Goal: Transaction & Acquisition: Purchase product/service

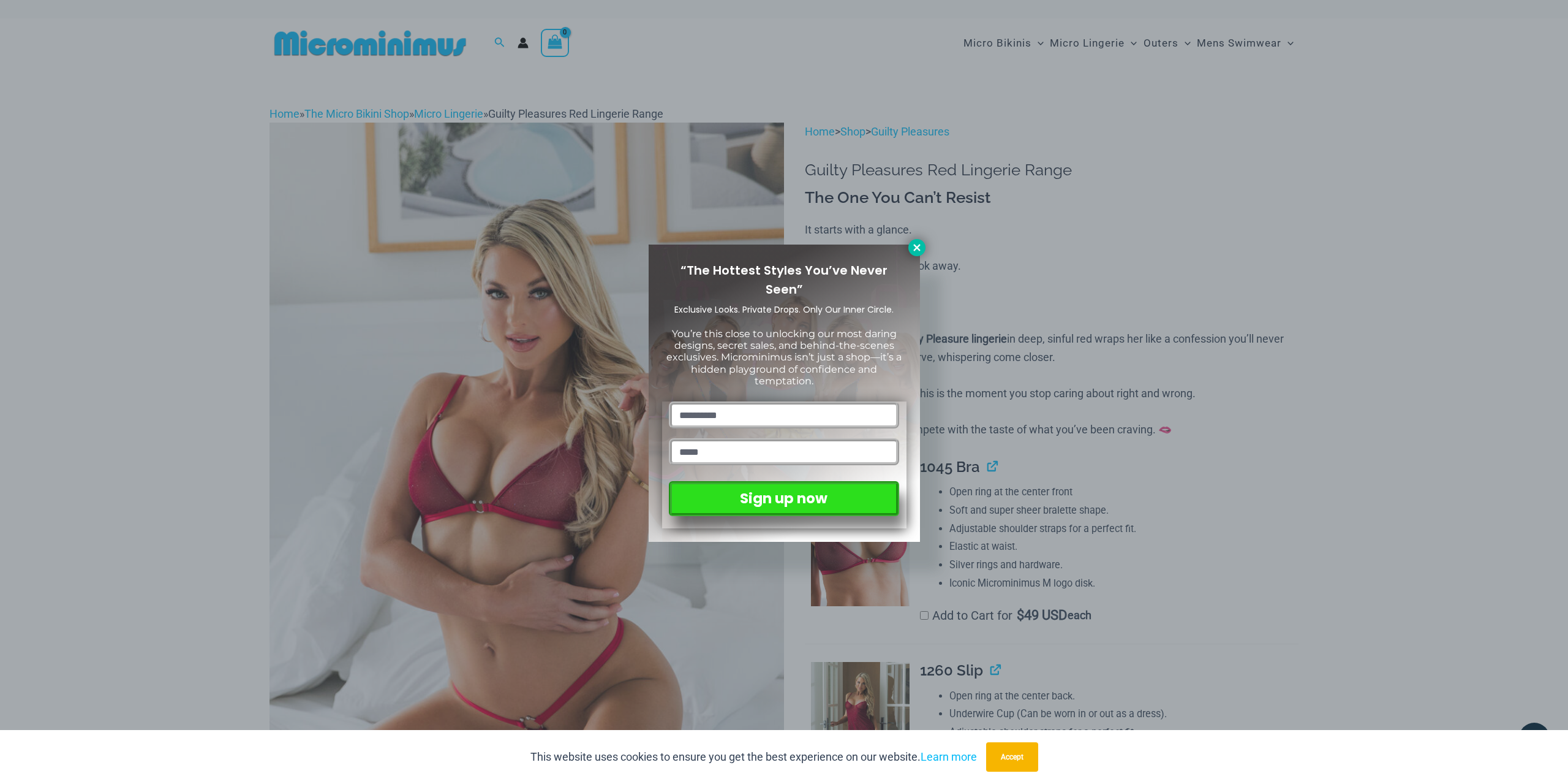
click at [916, 244] on icon at bounding box center [916, 247] width 11 height 11
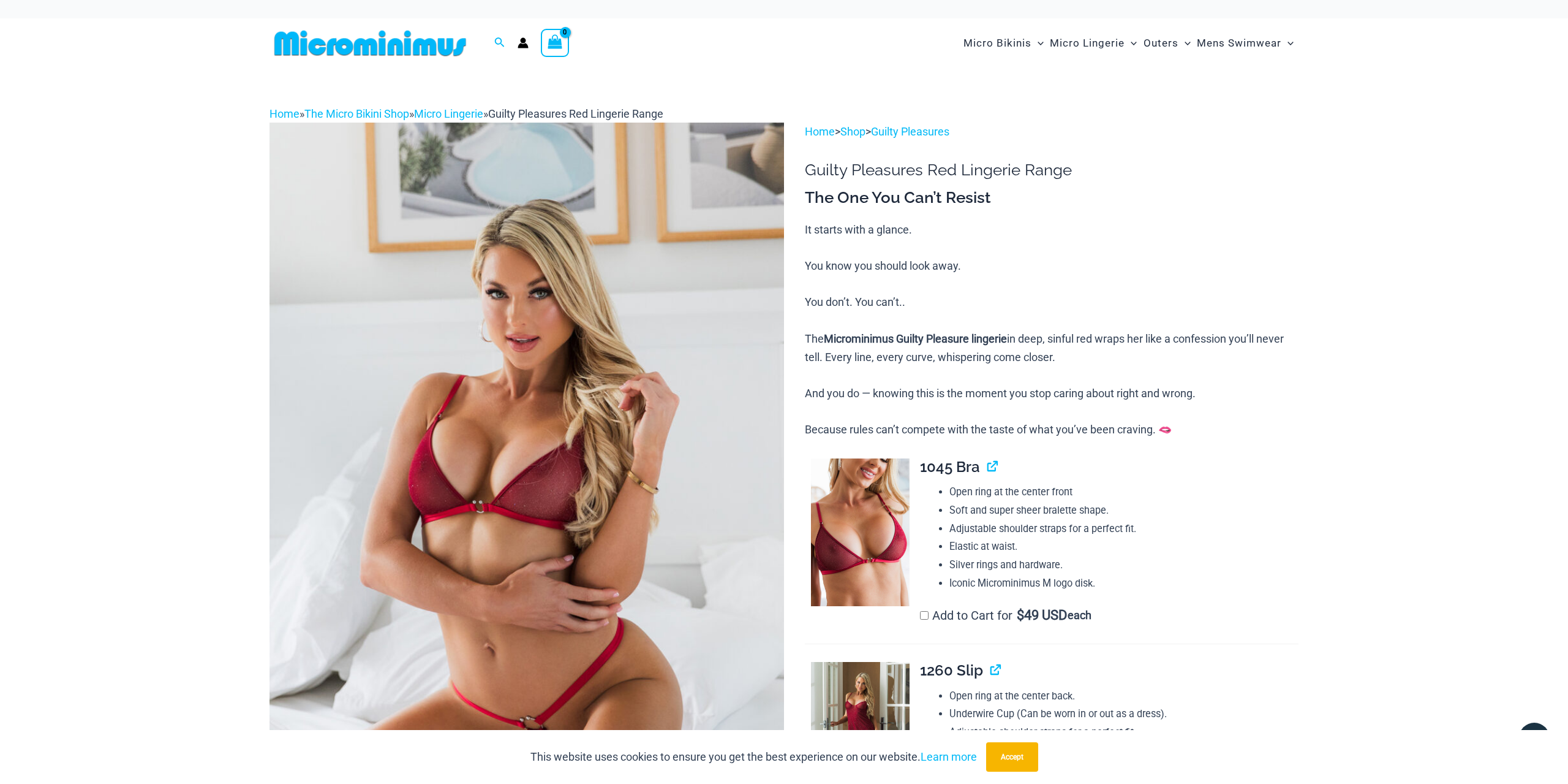
click at [596, 487] on img at bounding box center [527, 509] width 514 height 772
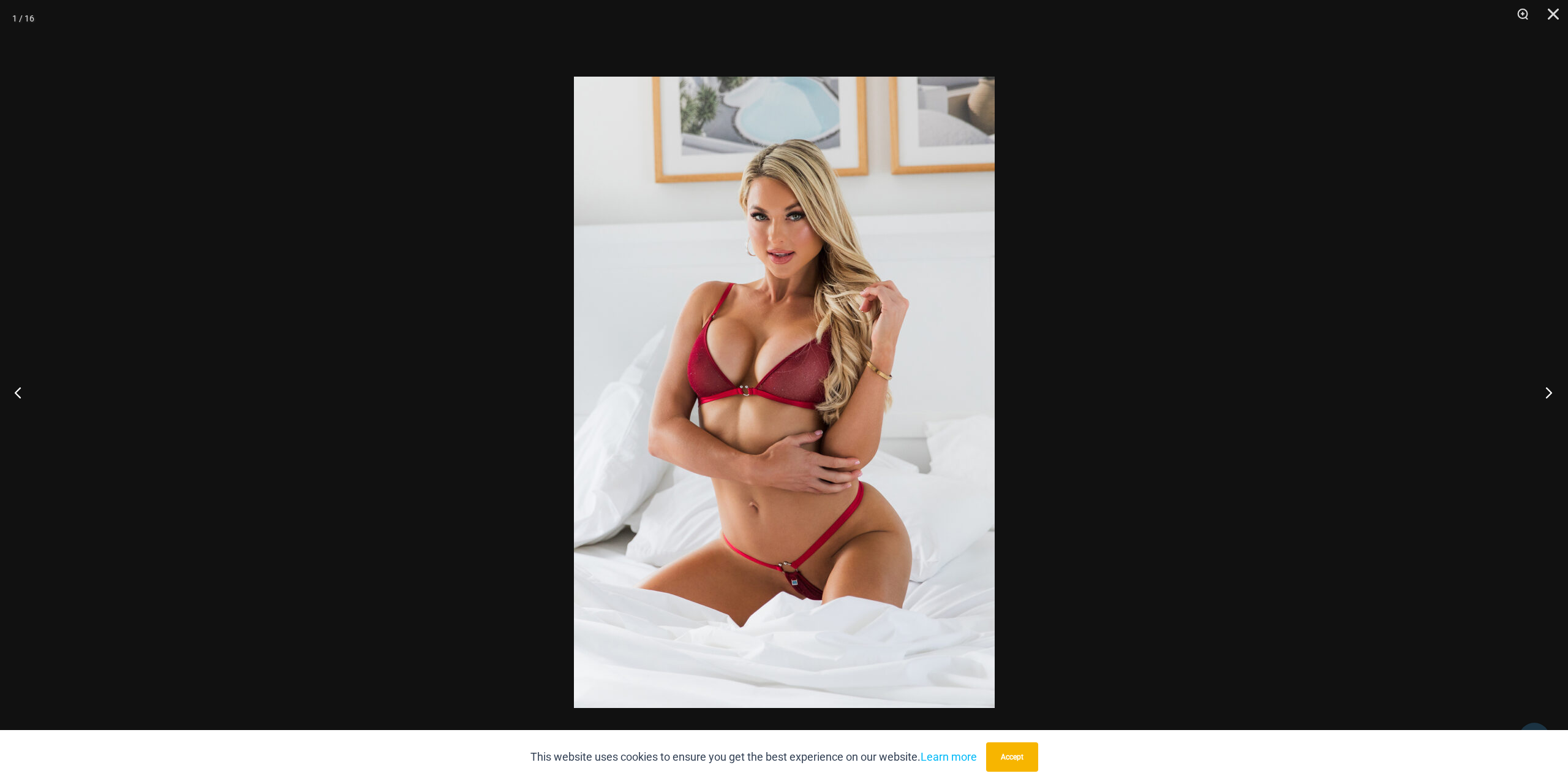
click at [1546, 394] on button "Next" at bounding box center [1545, 392] width 46 height 61
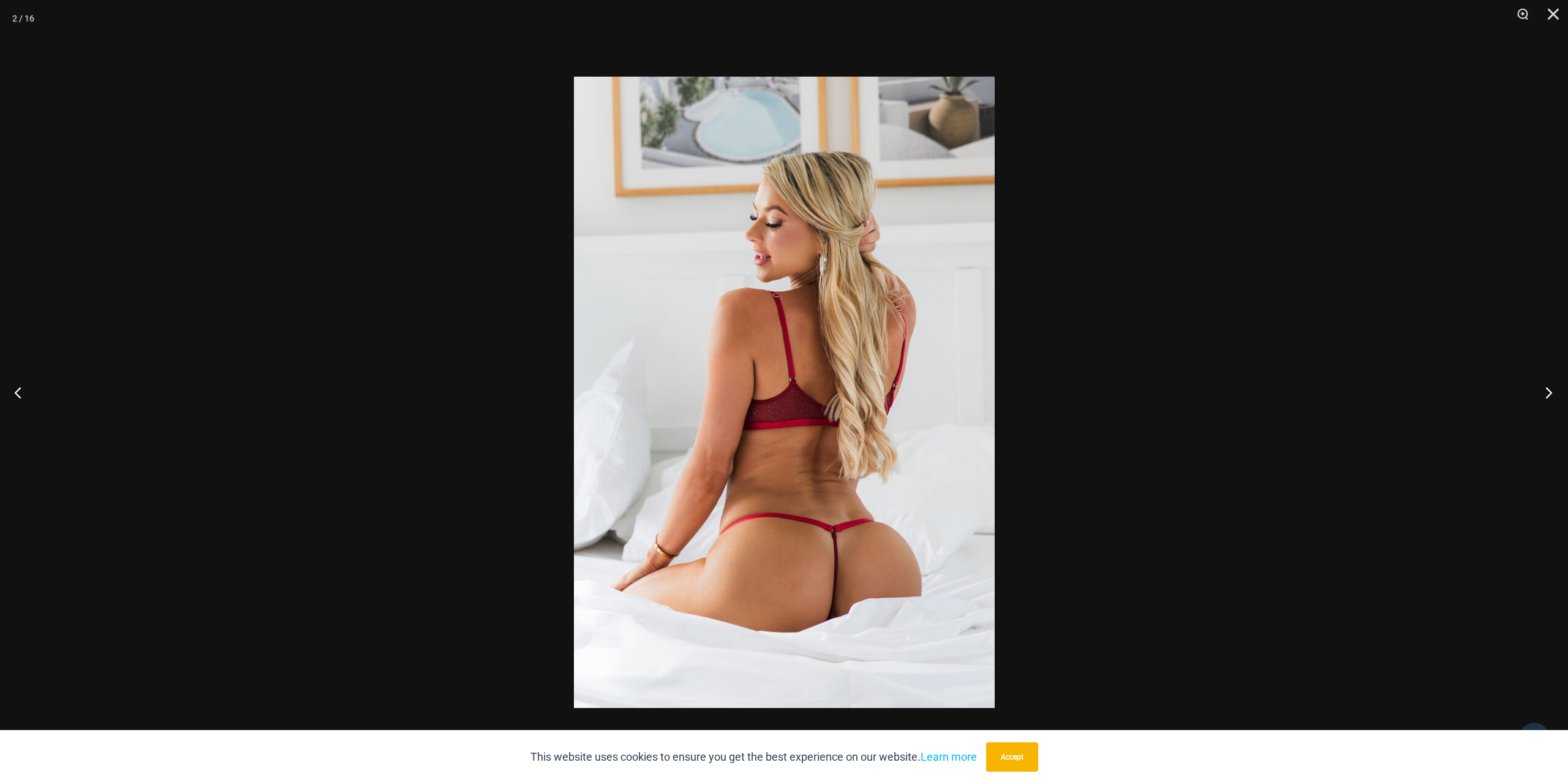
click at [1546, 394] on button "Next" at bounding box center [1545, 392] width 46 height 61
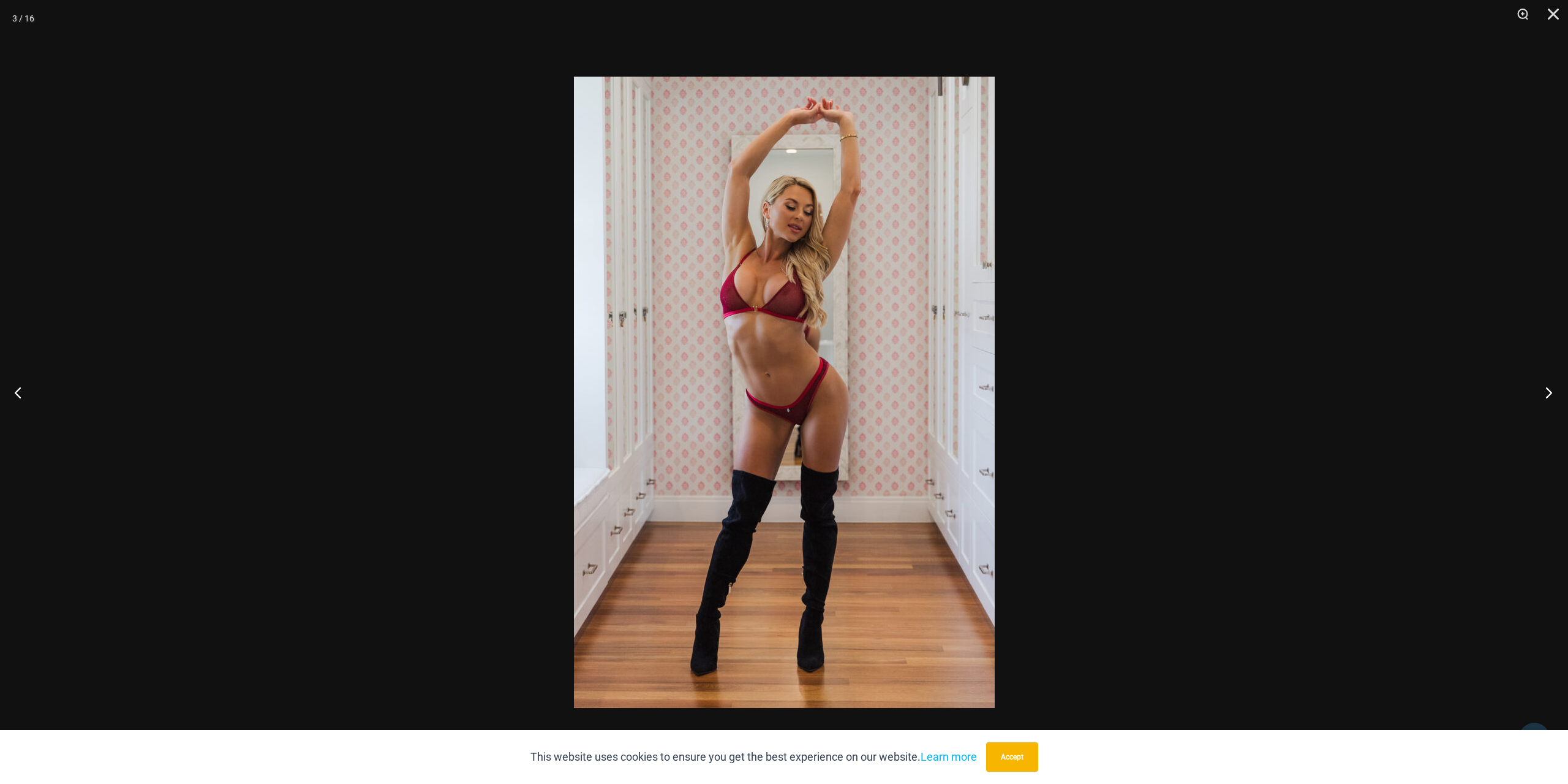
click at [1546, 394] on button "Next" at bounding box center [1545, 392] width 46 height 61
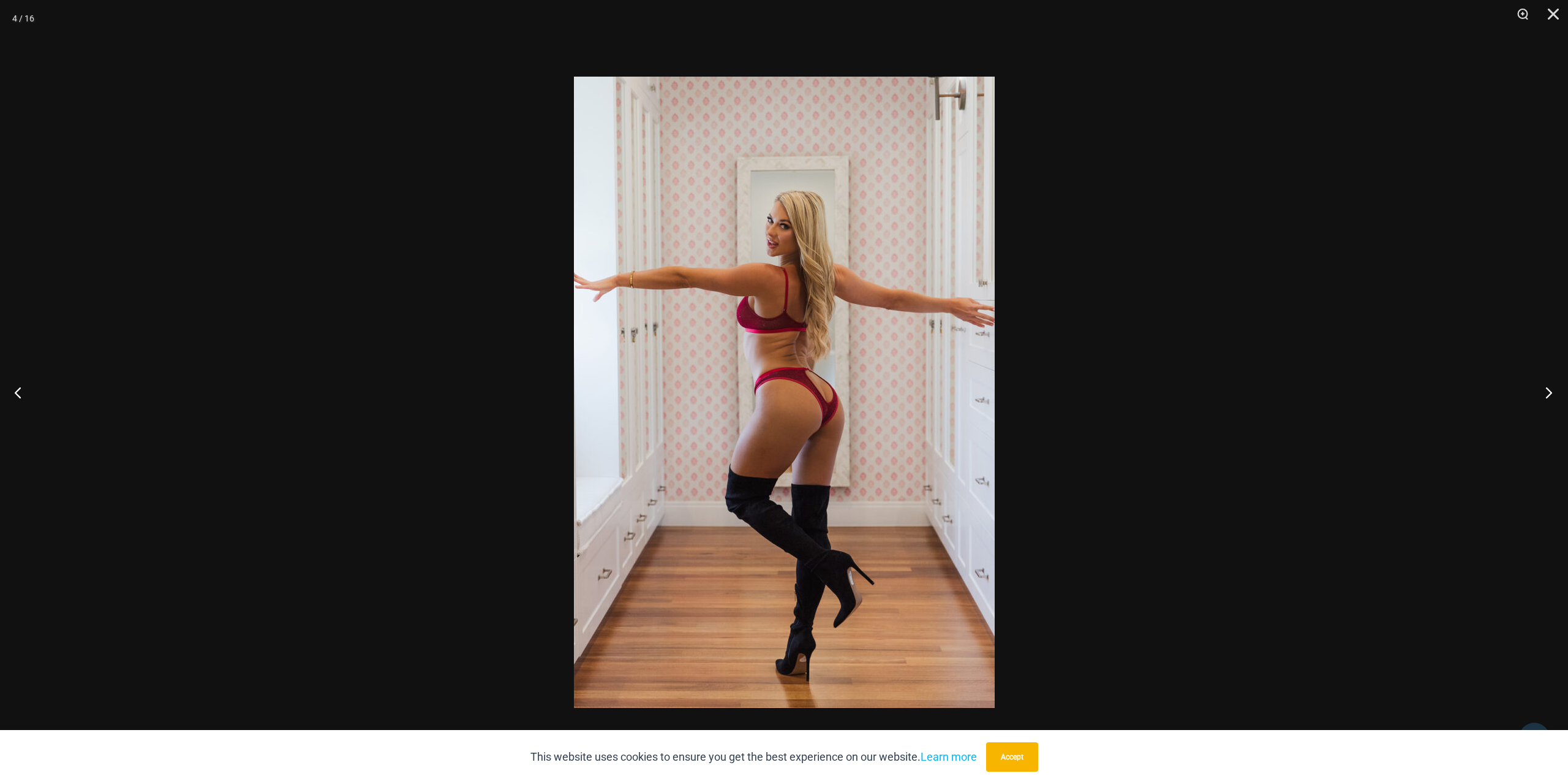
click at [1545, 394] on button "Next" at bounding box center [1545, 392] width 46 height 61
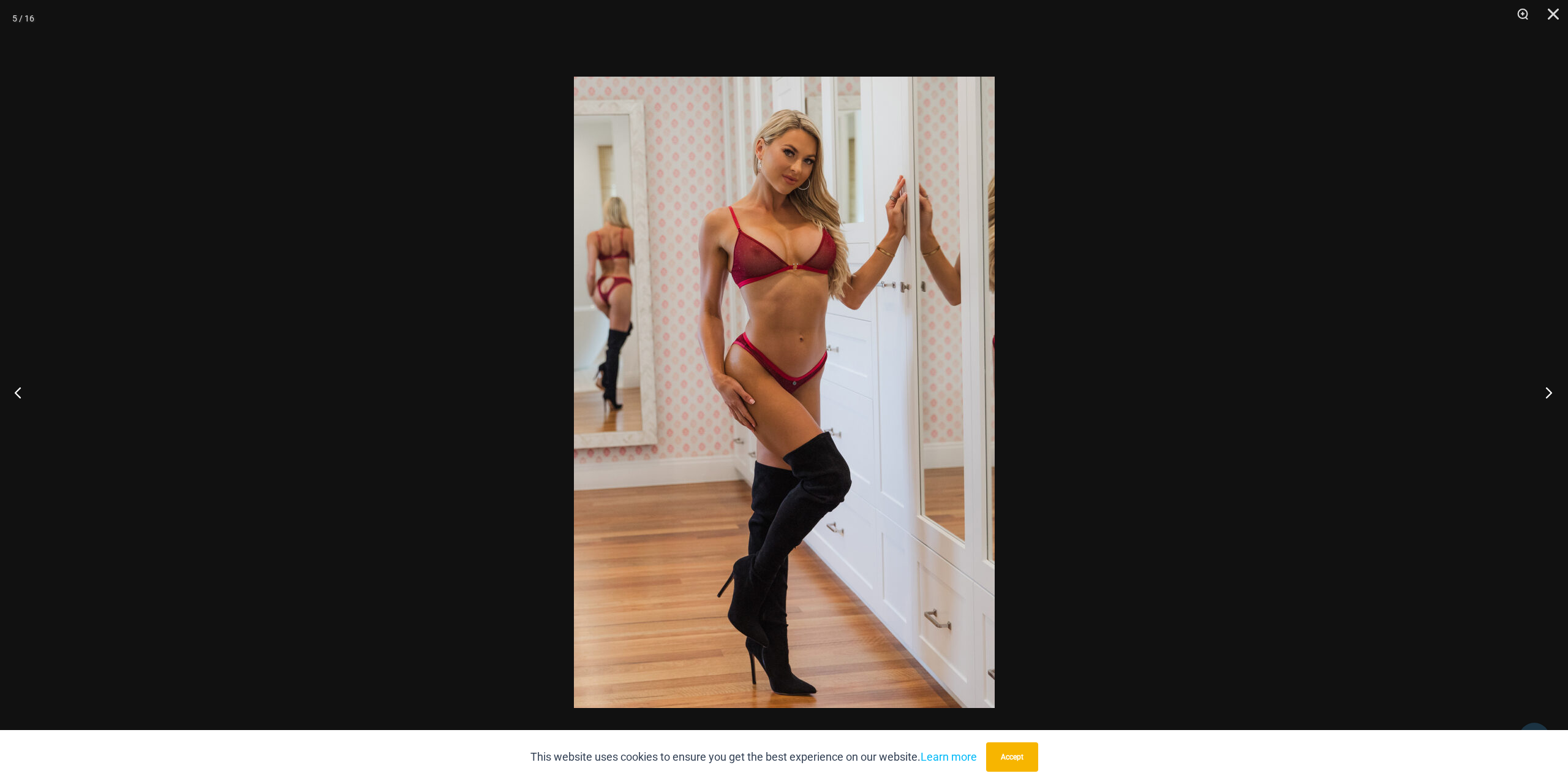
click at [1545, 394] on button "Next" at bounding box center [1545, 392] width 46 height 61
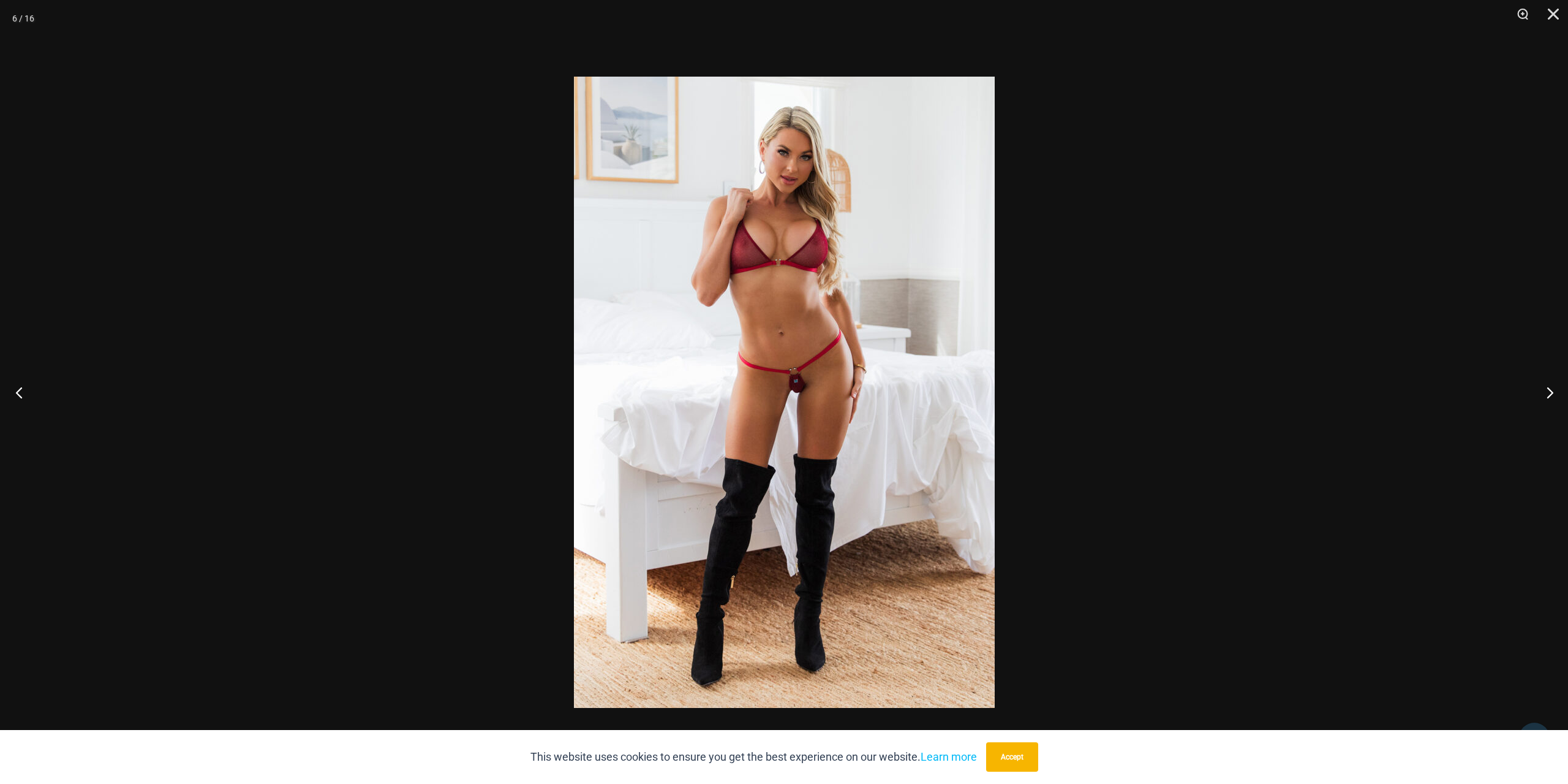
click at [16, 383] on button "Previous" at bounding box center [23, 392] width 46 height 61
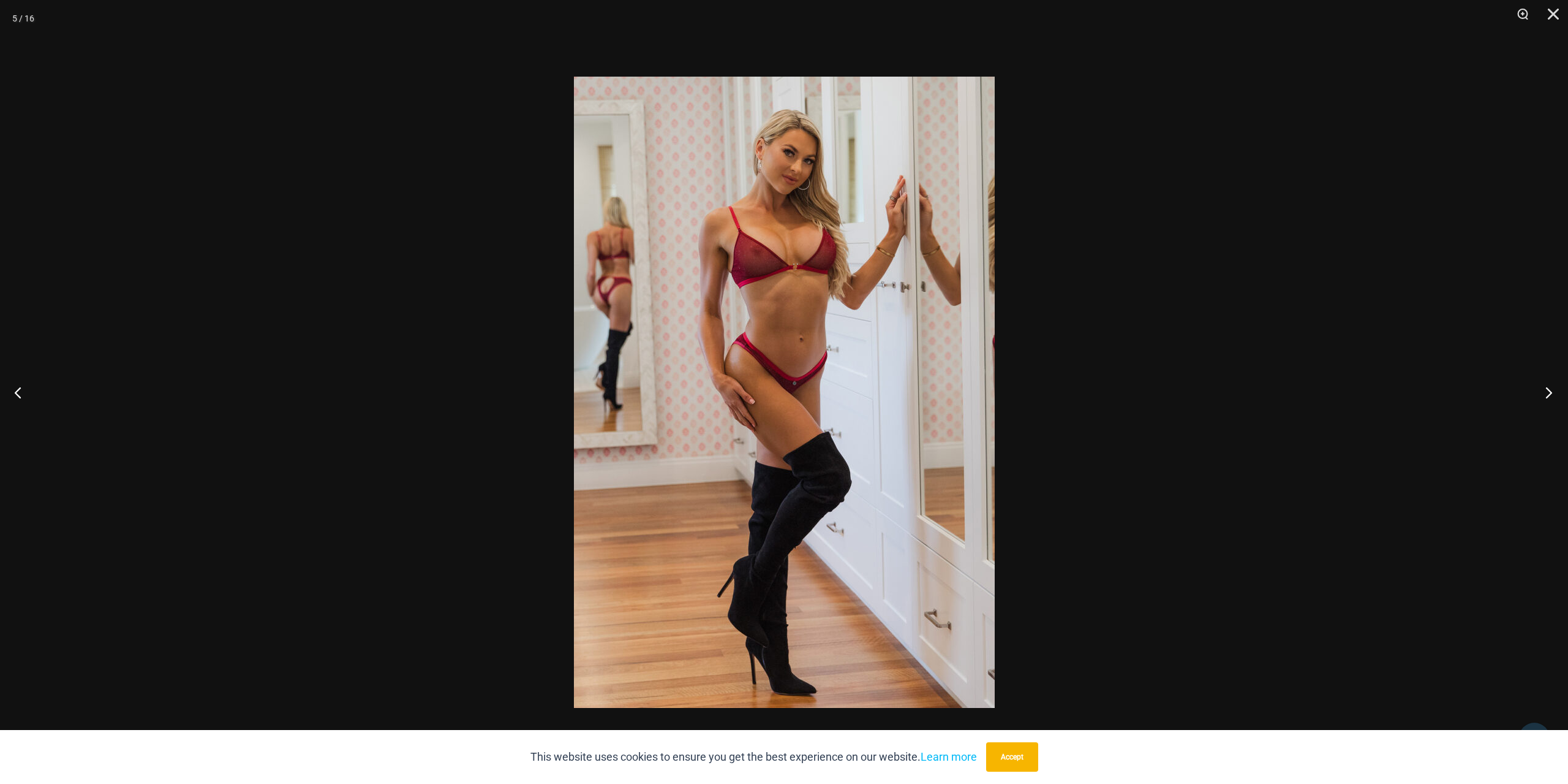
click at [1553, 391] on button "Next" at bounding box center [1545, 392] width 46 height 61
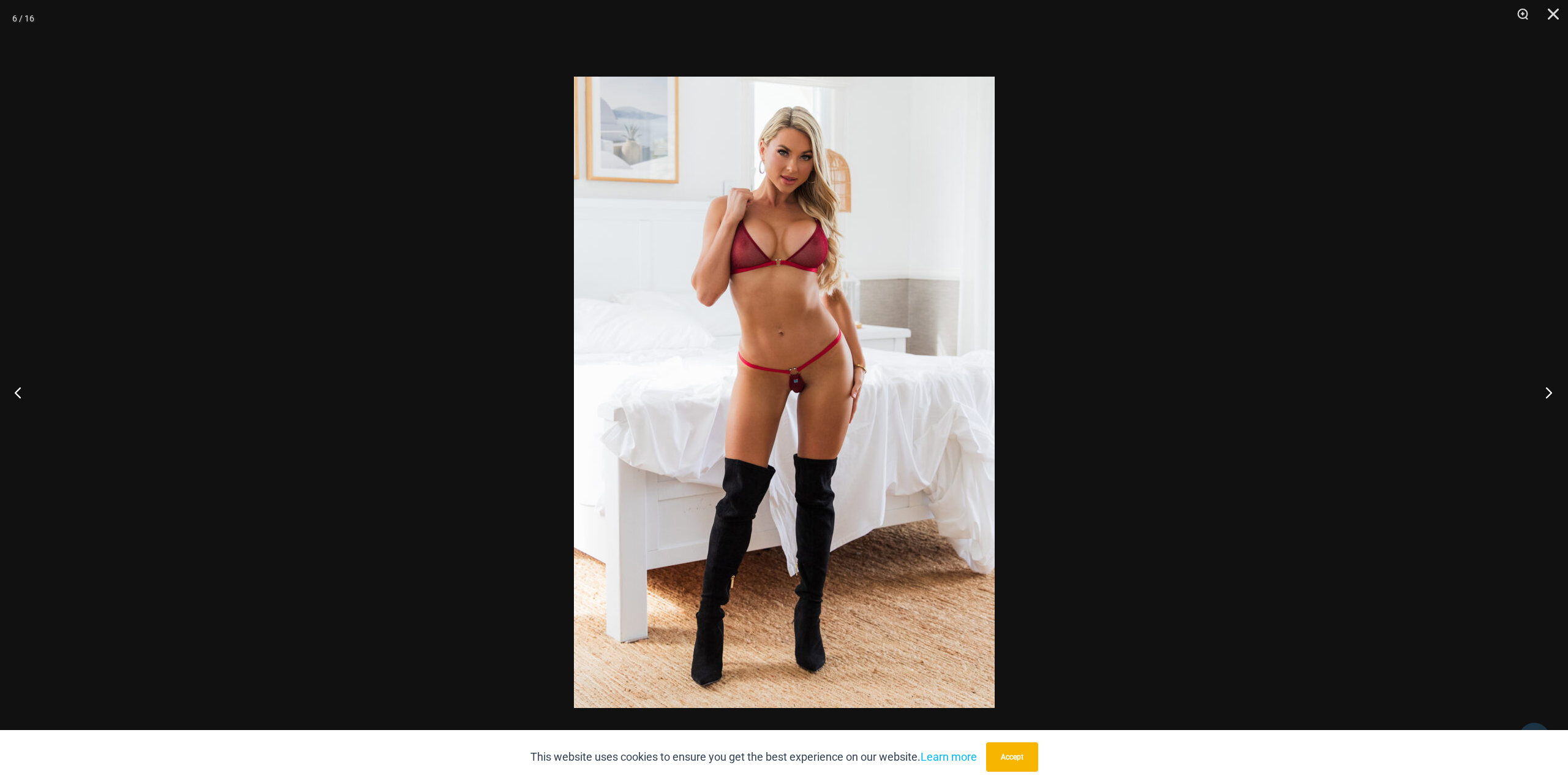
click at [1553, 391] on button "Next" at bounding box center [1545, 392] width 46 height 61
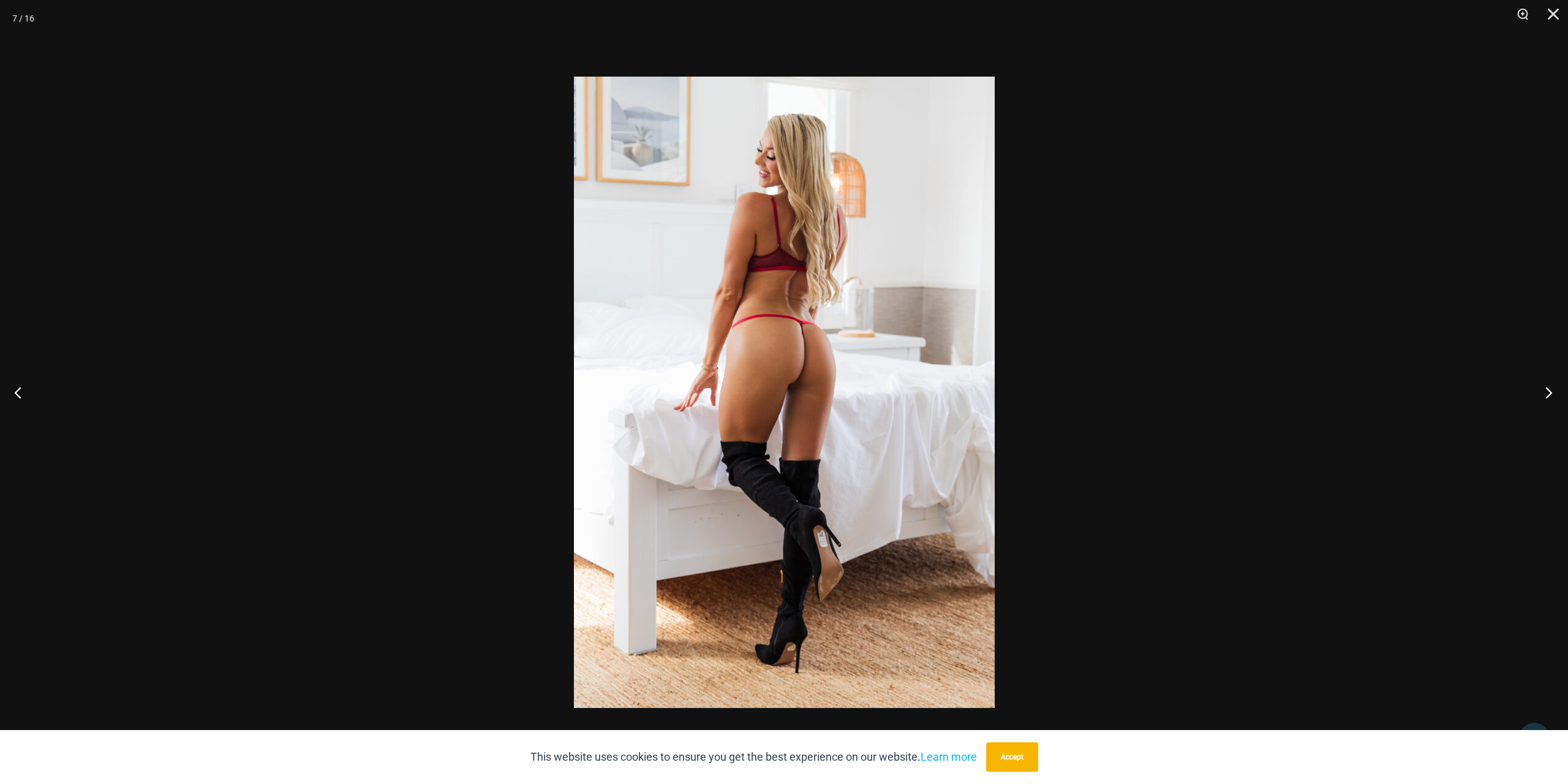
click at [1553, 391] on button "Next" at bounding box center [1545, 392] width 46 height 61
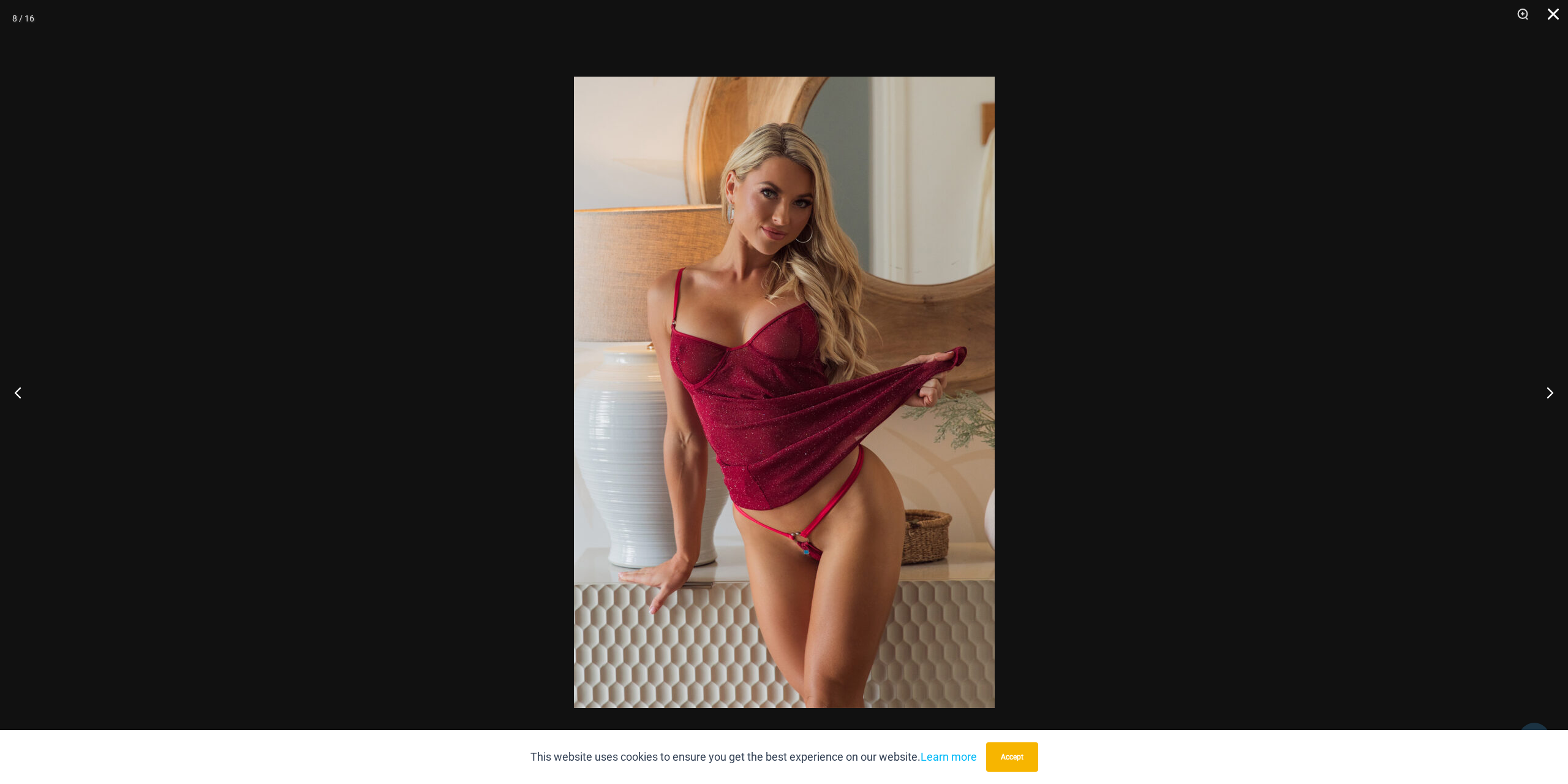
click at [1550, 19] on button "Close" at bounding box center [1550, 18] width 31 height 36
